Goal: Transaction & Acquisition: Obtain resource

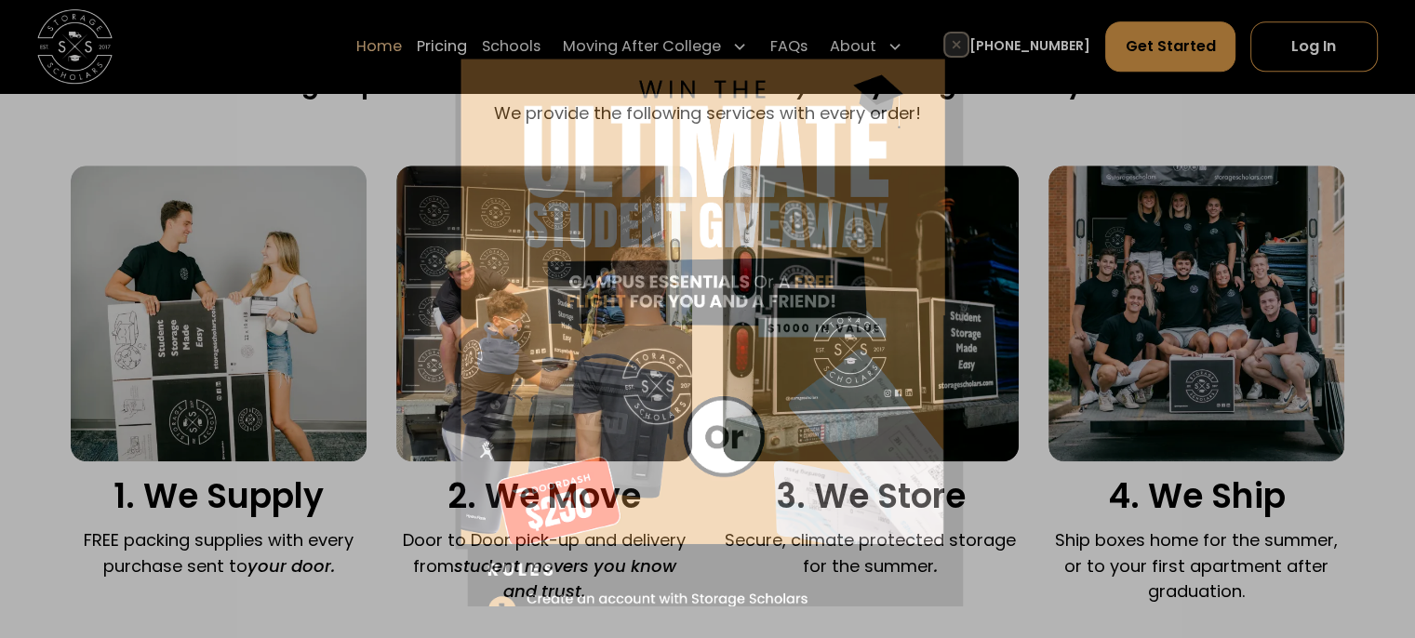
scroll to position [1225, 0]
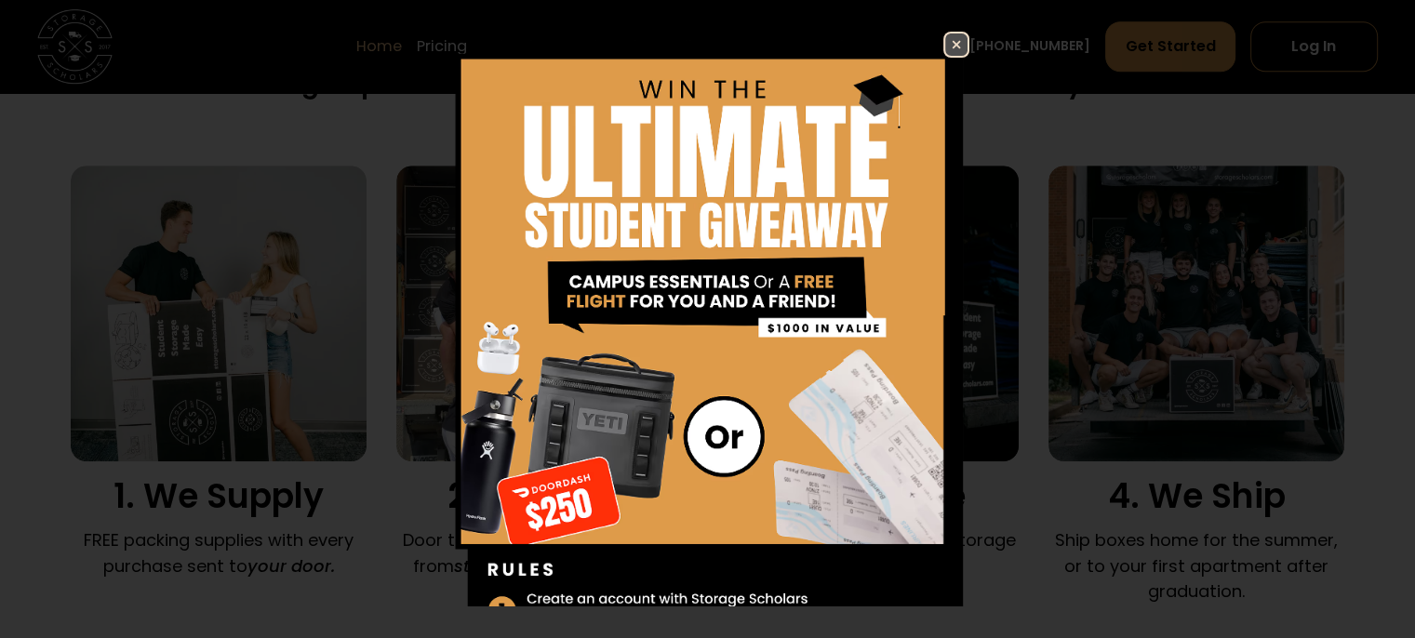
click at [945, 33] on img at bounding box center [956, 44] width 22 height 22
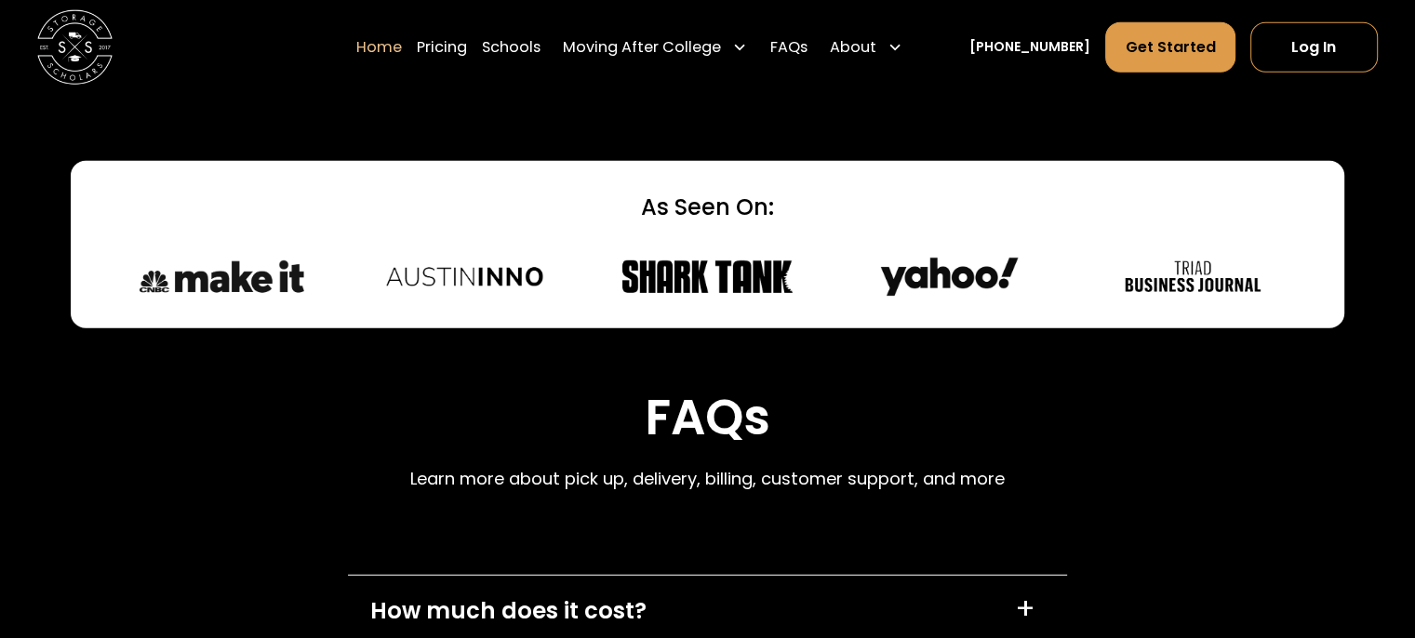
scroll to position [4954, 0]
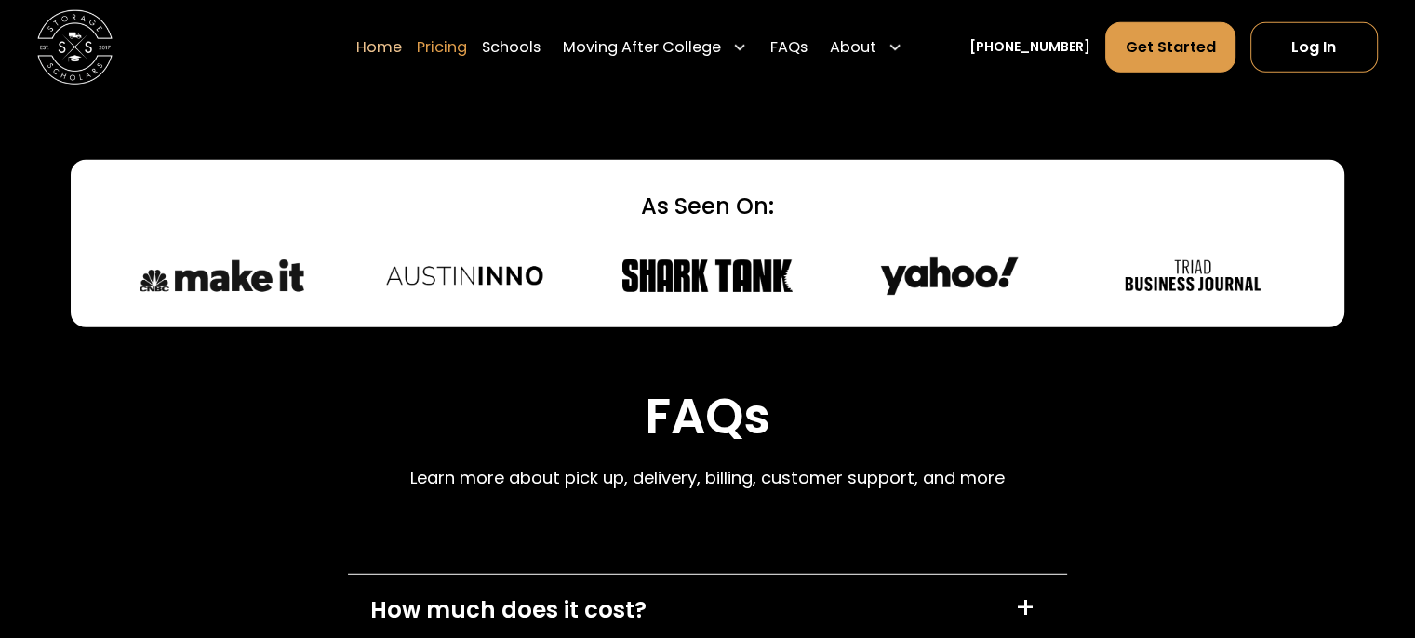
click at [463, 51] on link "Pricing" at bounding box center [442, 46] width 50 height 52
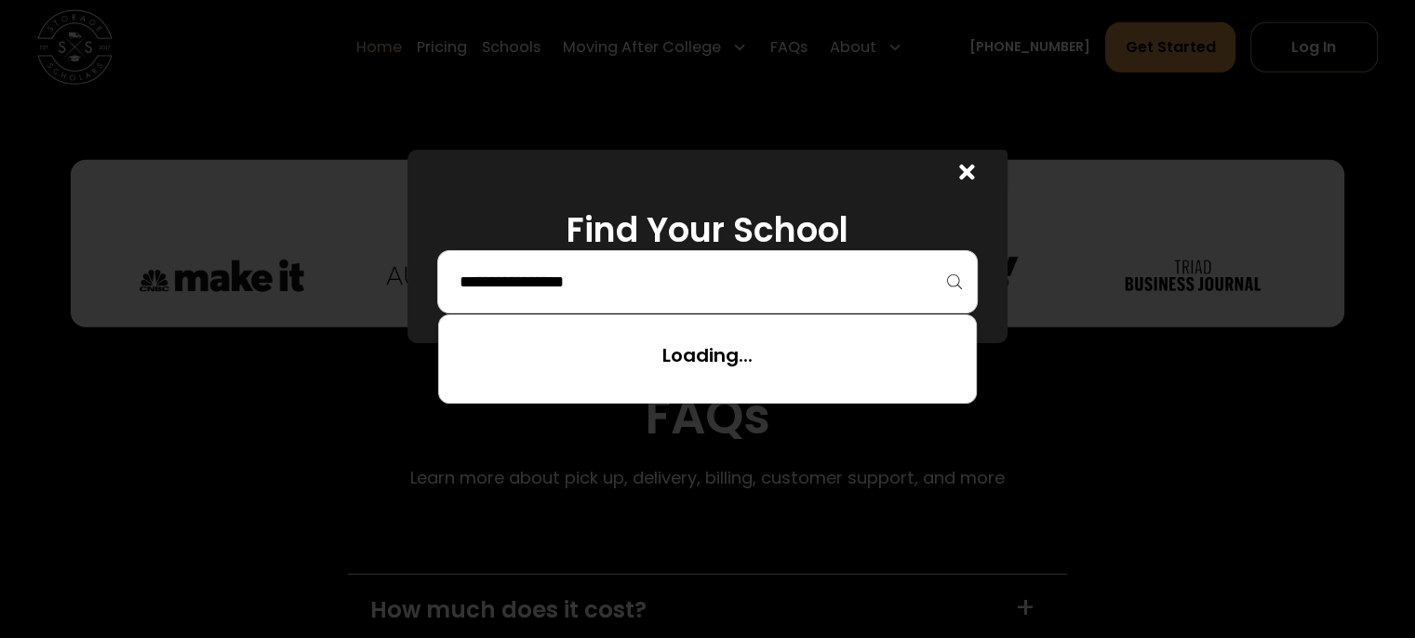
click at [818, 285] on input "search" at bounding box center [707, 282] width 501 height 32
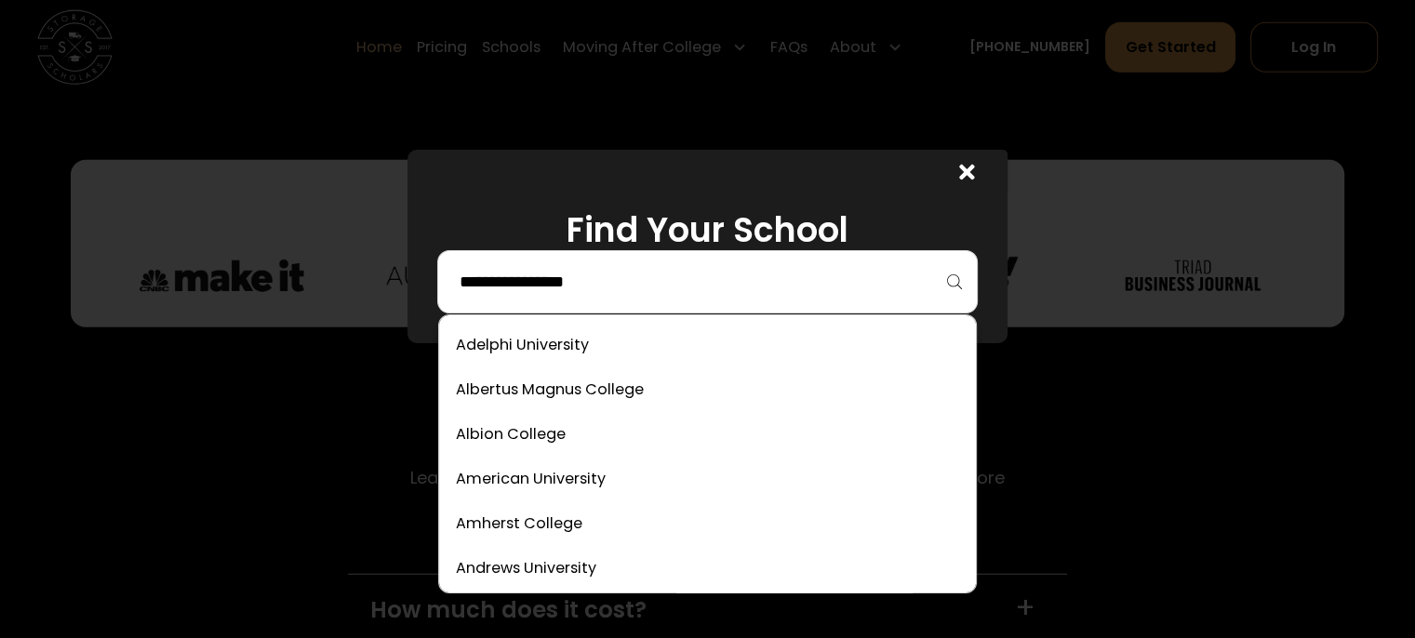
click at [971, 168] on icon at bounding box center [966, 172] width 15 height 15
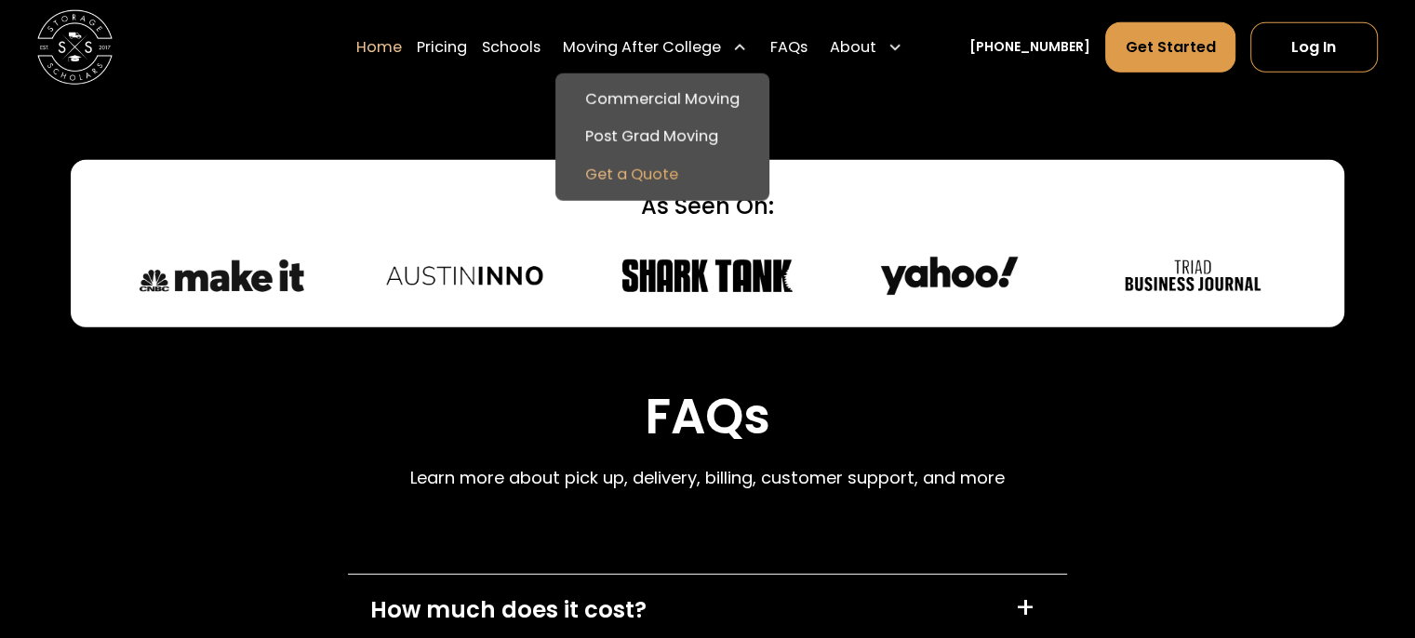
click at [690, 180] on link "Get a Quote" at bounding box center [662, 173] width 199 height 37
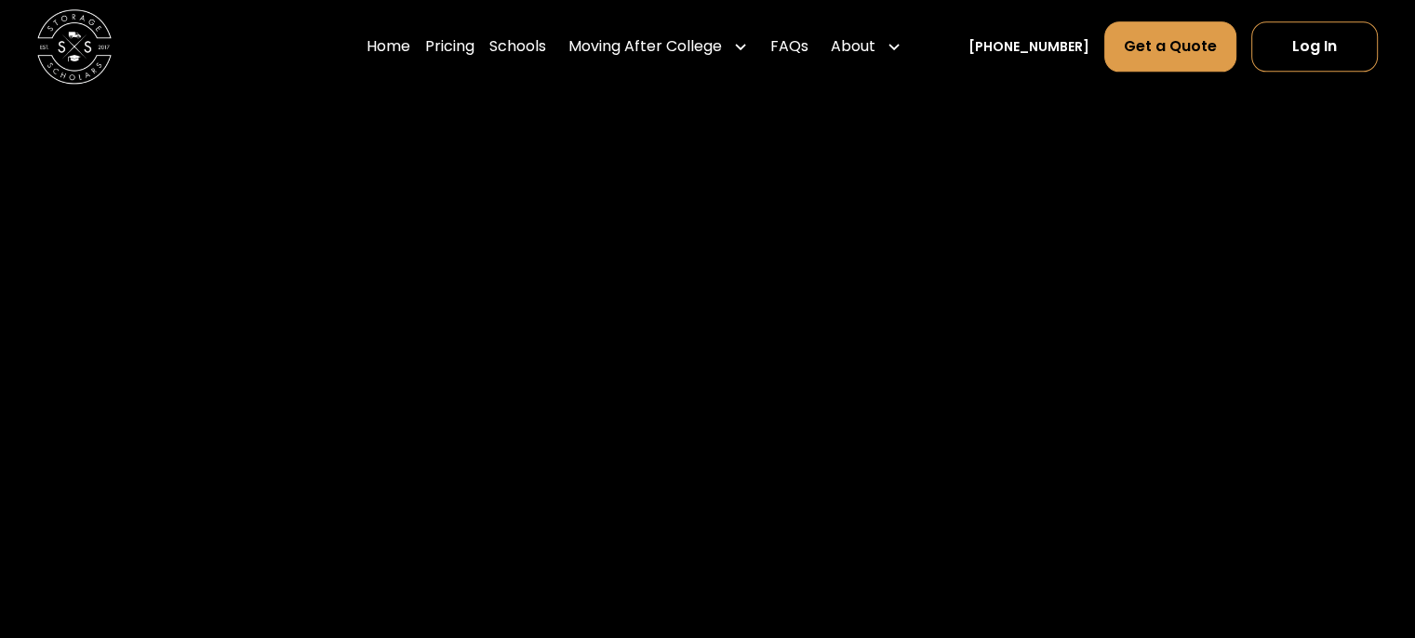
scroll to position [2657, 0]
